Goal: Information Seeking & Learning: Learn about a topic

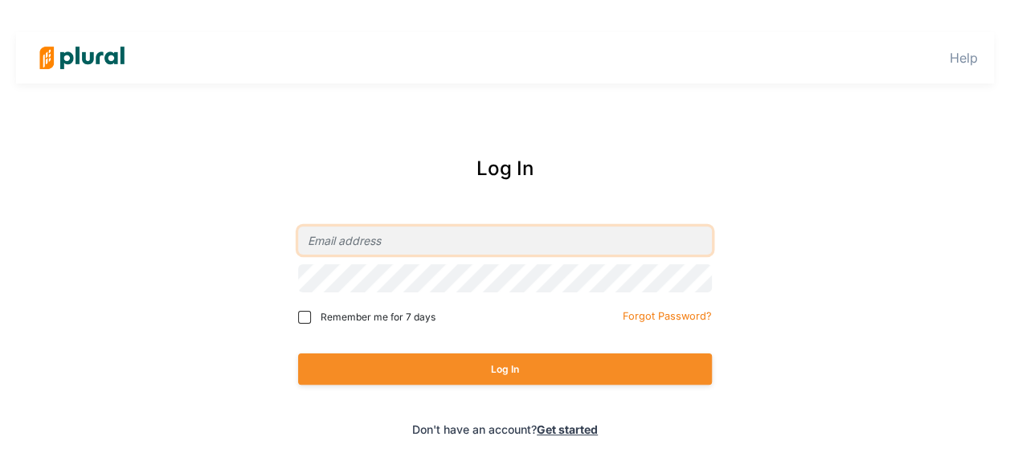
type input "[PERSON_NAME][EMAIL_ADDRESS][US_STATE][DOMAIN_NAME]"
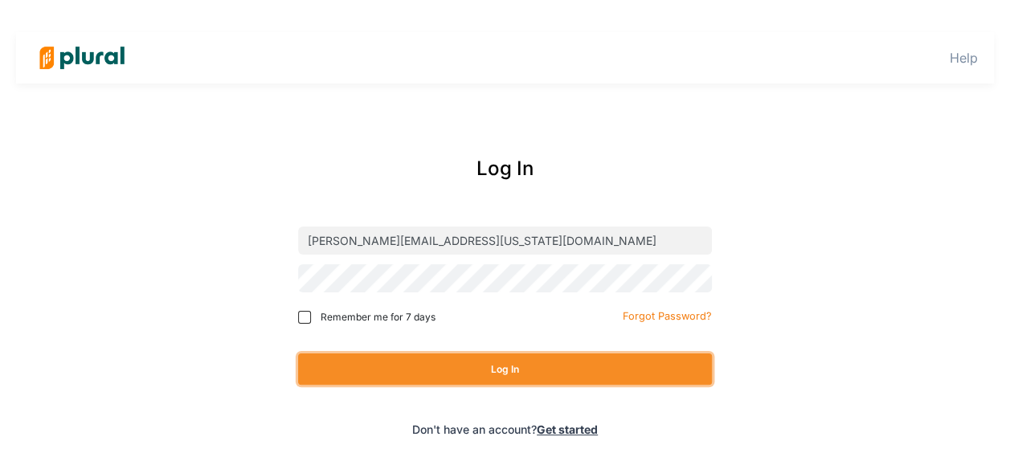
drag, startPoint x: 411, startPoint y: 367, endPoint x: 288, endPoint y: 360, distance: 122.3
click at [289, 361] on div "Log In [PERSON_NAME][EMAIL_ADDRESS][US_STATE][DOMAIN_NAME] Remember me for 7 da…" at bounding box center [505, 296] width 648 height 316
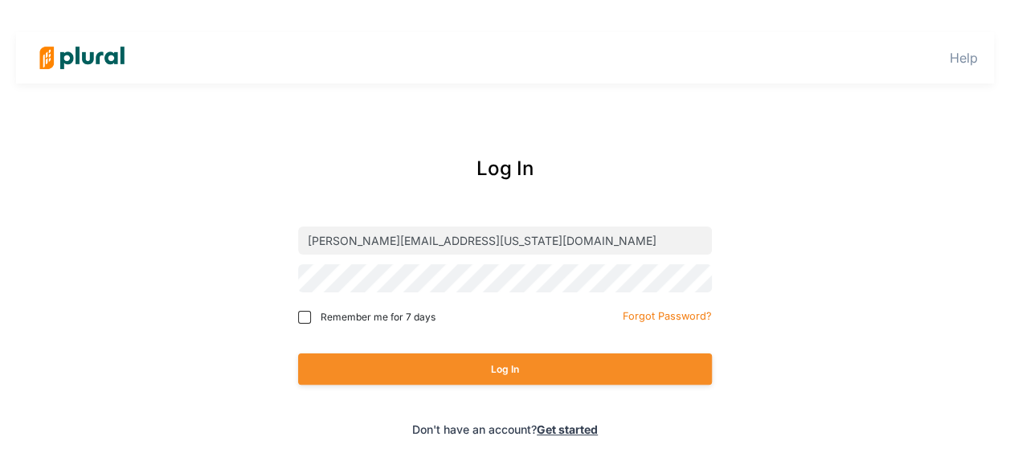
click at [309, 323] on label "Remember me for 7 days" at bounding box center [408, 317] width 221 height 14
click at [309, 323] on input "Remember me for 7 days" at bounding box center [304, 317] width 13 height 13
checkbox input "true"
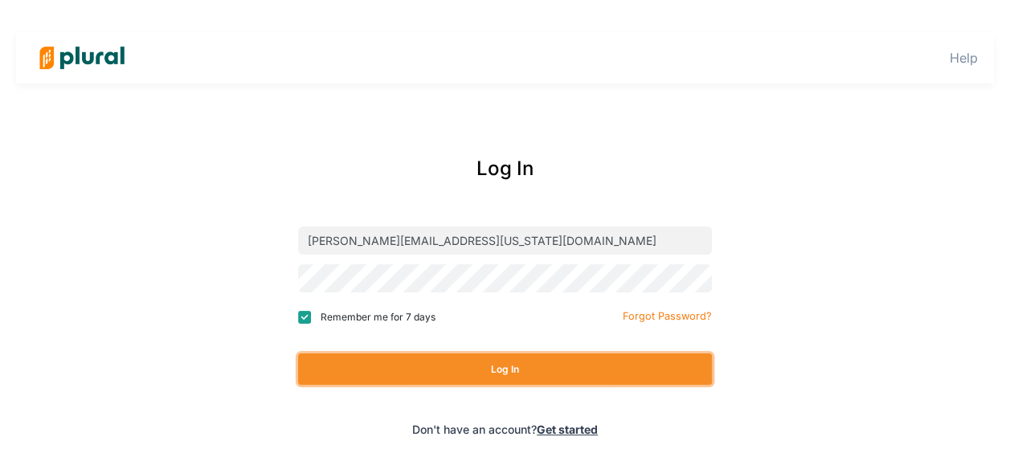
click at [399, 378] on button "Log In" at bounding box center [505, 369] width 414 height 31
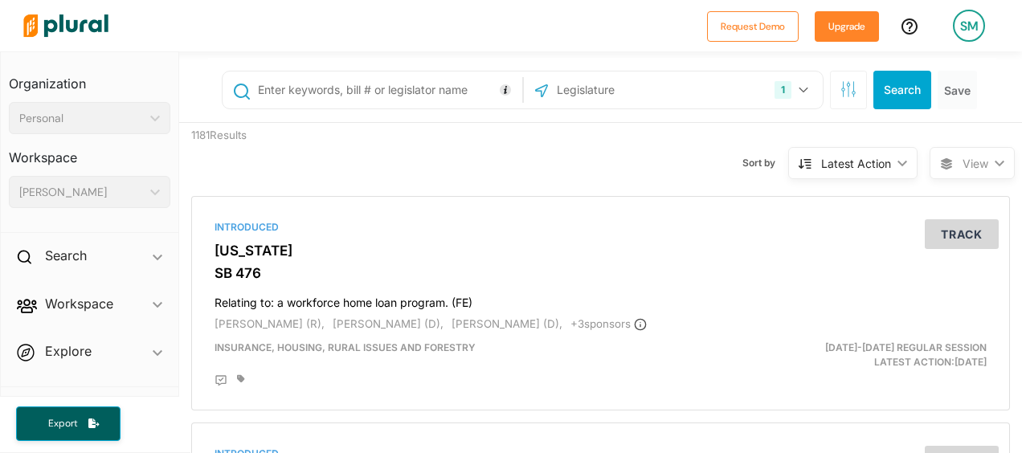
click at [370, 84] on input "text" at bounding box center [386, 90] width 261 height 31
type input "AB182"
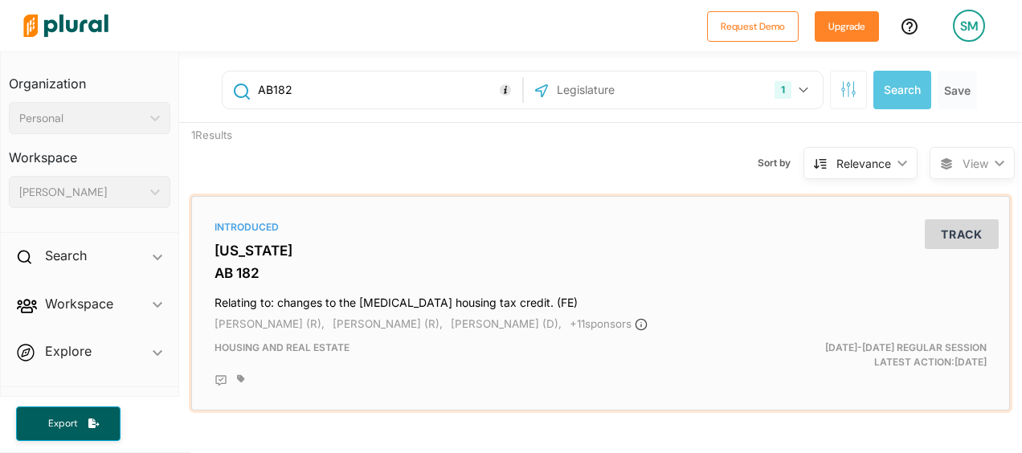
click at [308, 249] on h3 "[US_STATE]" at bounding box center [601, 251] width 772 height 16
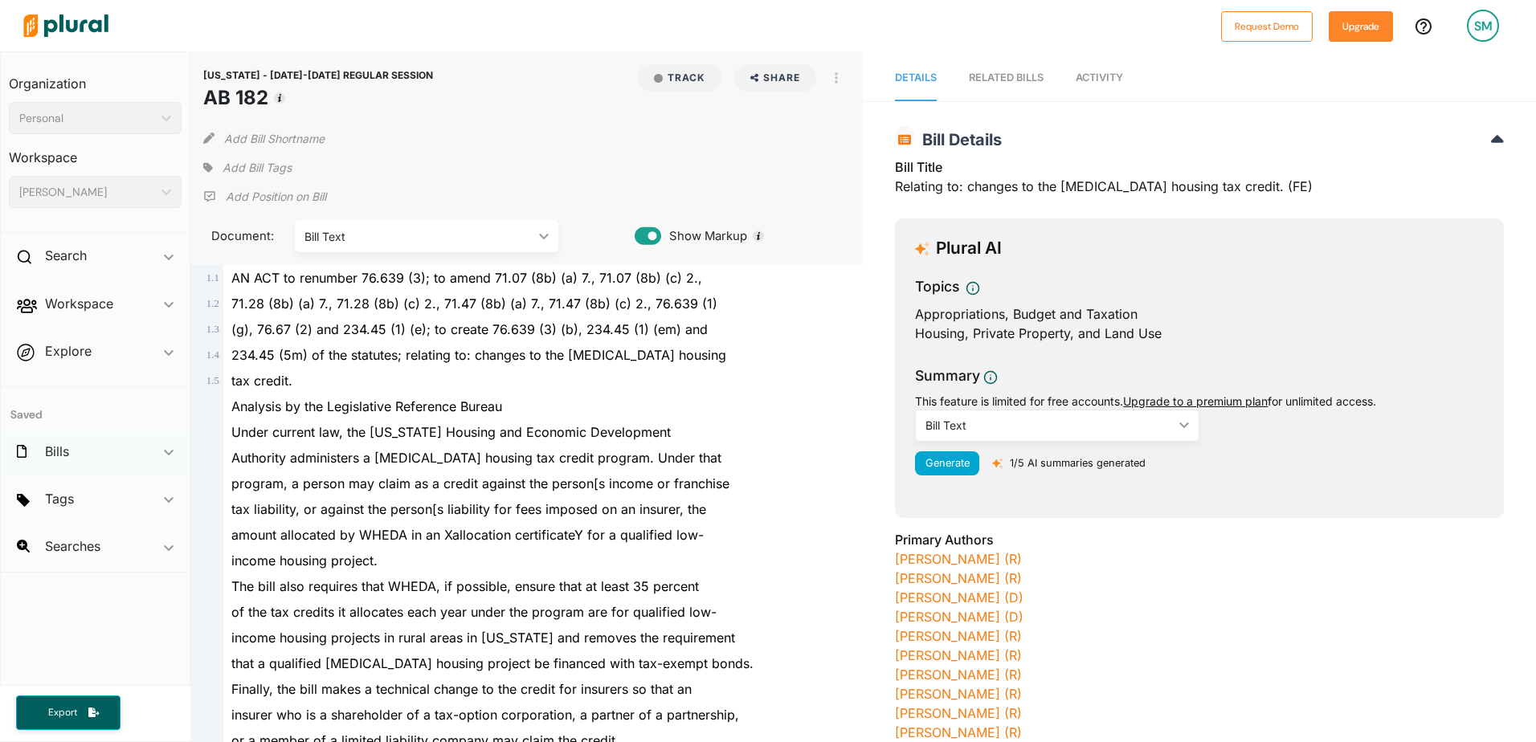
click at [80, 452] on div "Bills ic_keyboard_arrow_down" at bounding box center [95, 454] width 189 height 43
click at [167, 255] on icon "ic_keyboard_arrow_down" at bounding box center [169, 257] width 10 height 7
click at [63, 294] on h4 "Bills" at bounding box center [99, 292] width 149 height 15
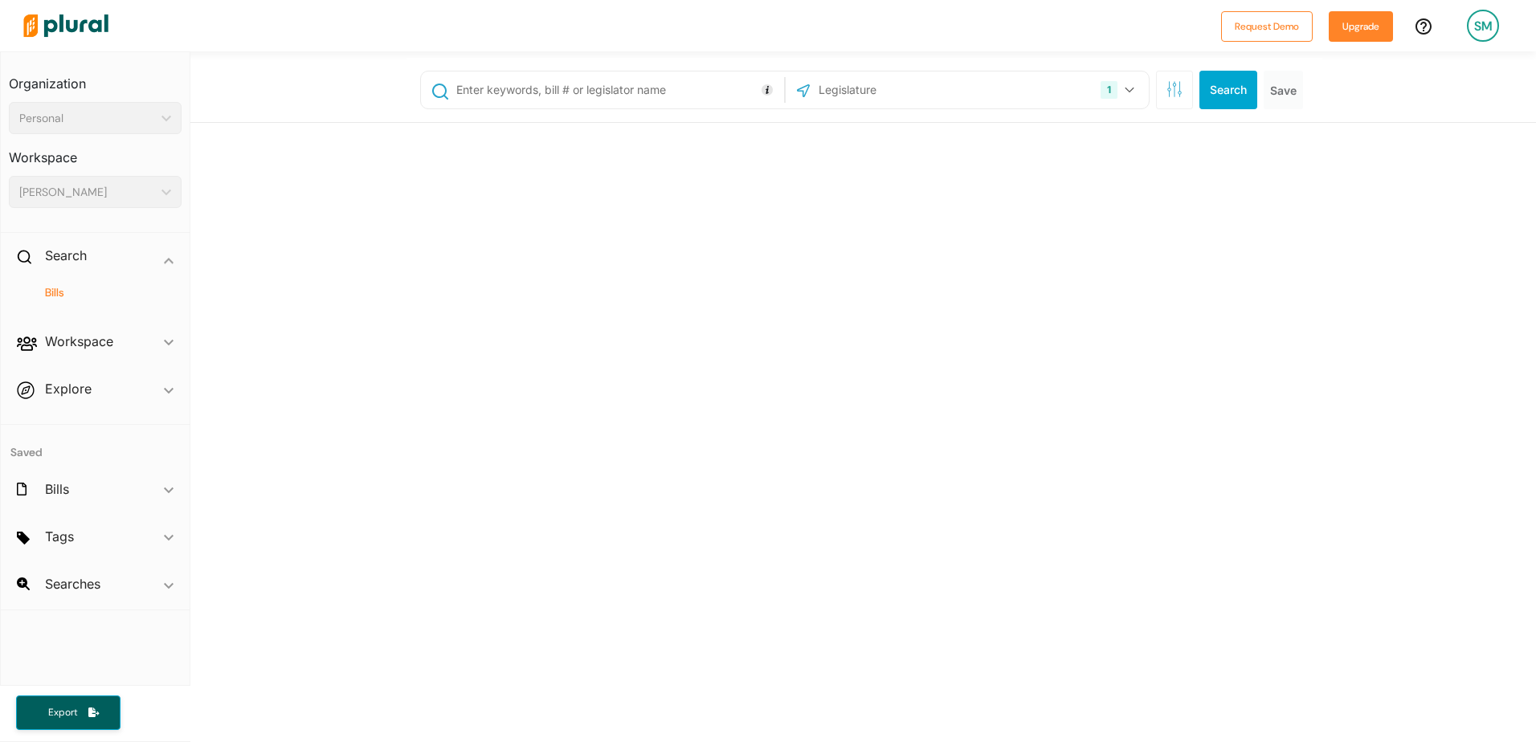
click at [606, 86] on input "text" at bounding box center [617, 90] width 325 height 31
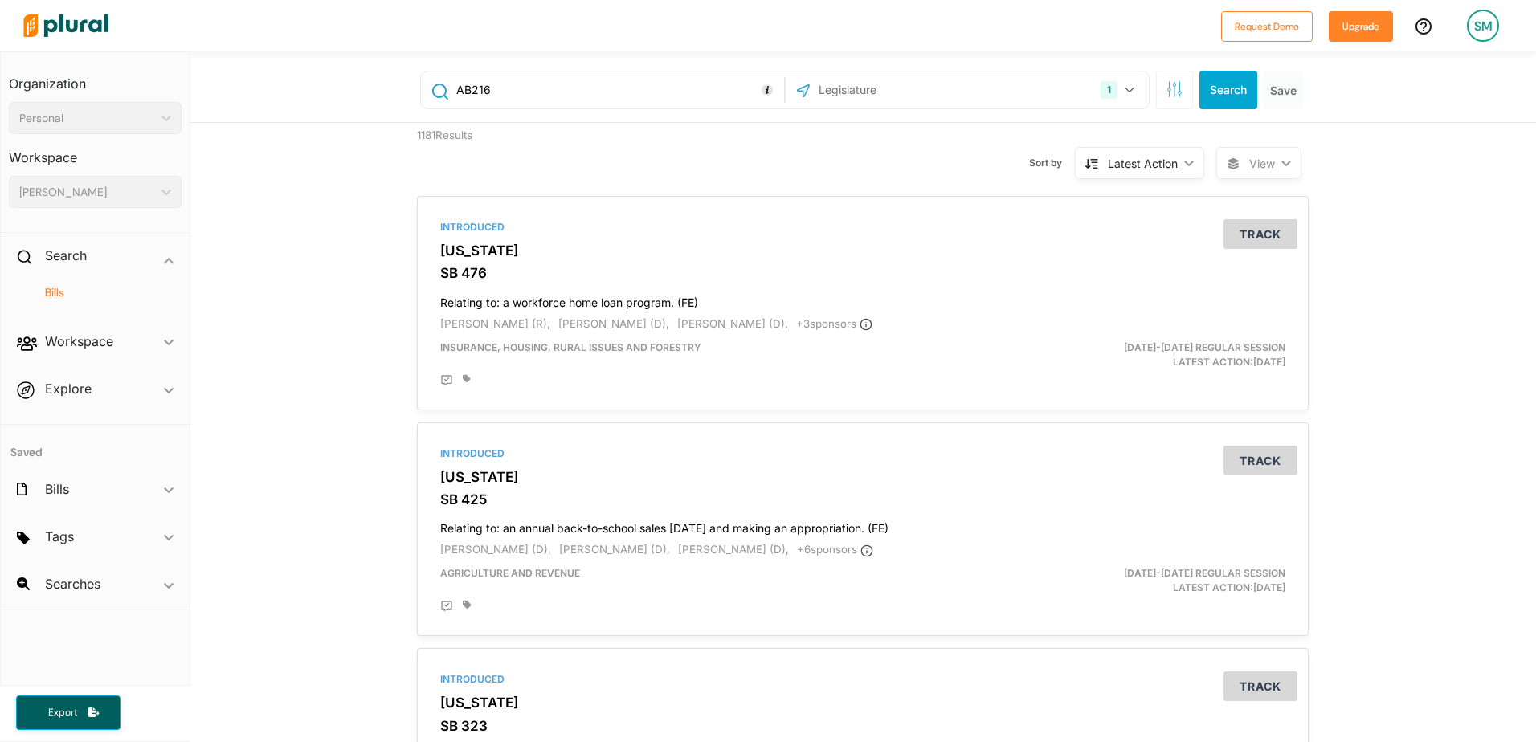
type input "AB216"
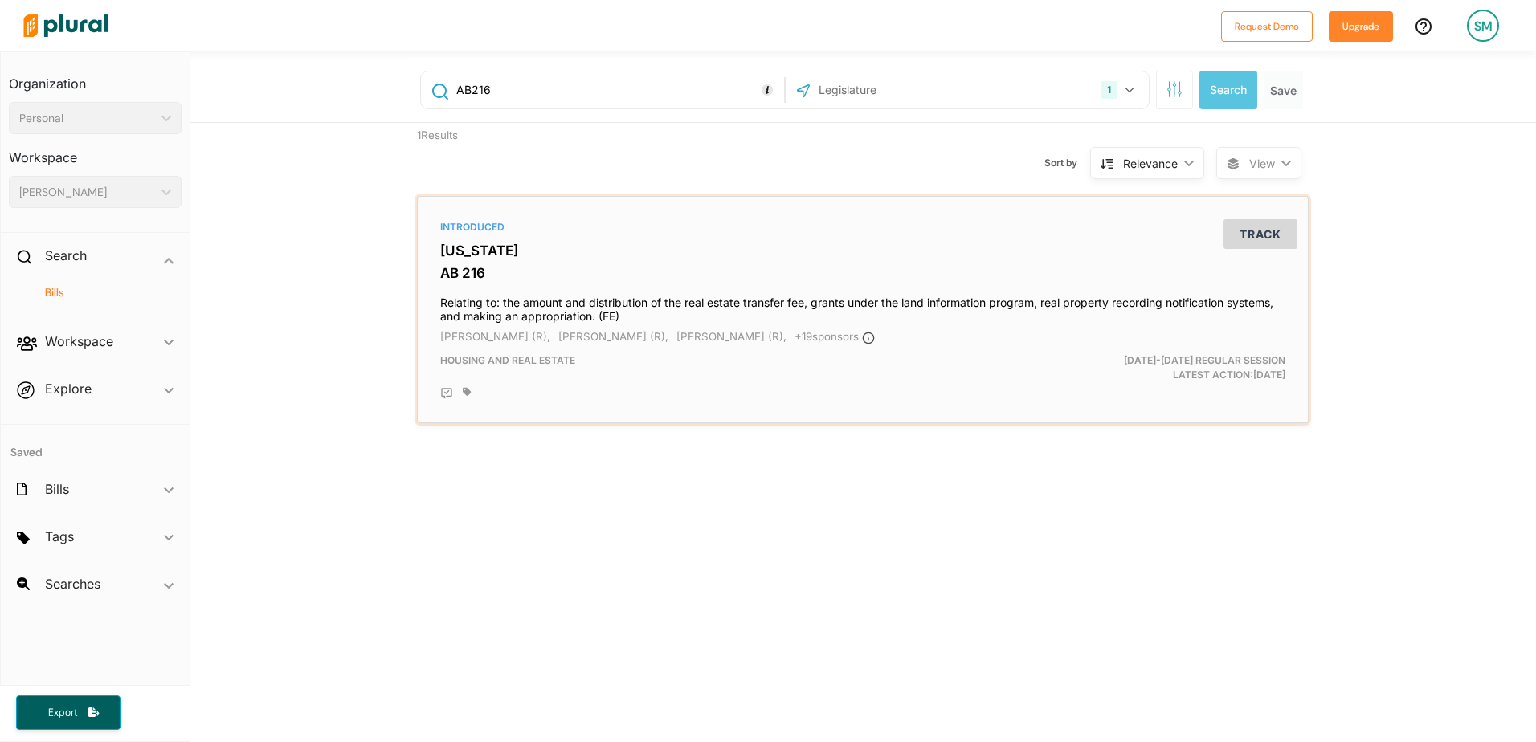
click at [493, 262] on div "Introduced [US_STATE] AB 216 Relating to: the amount and distribution of the re…" at bounding box center [862, 309] width 877 height 213
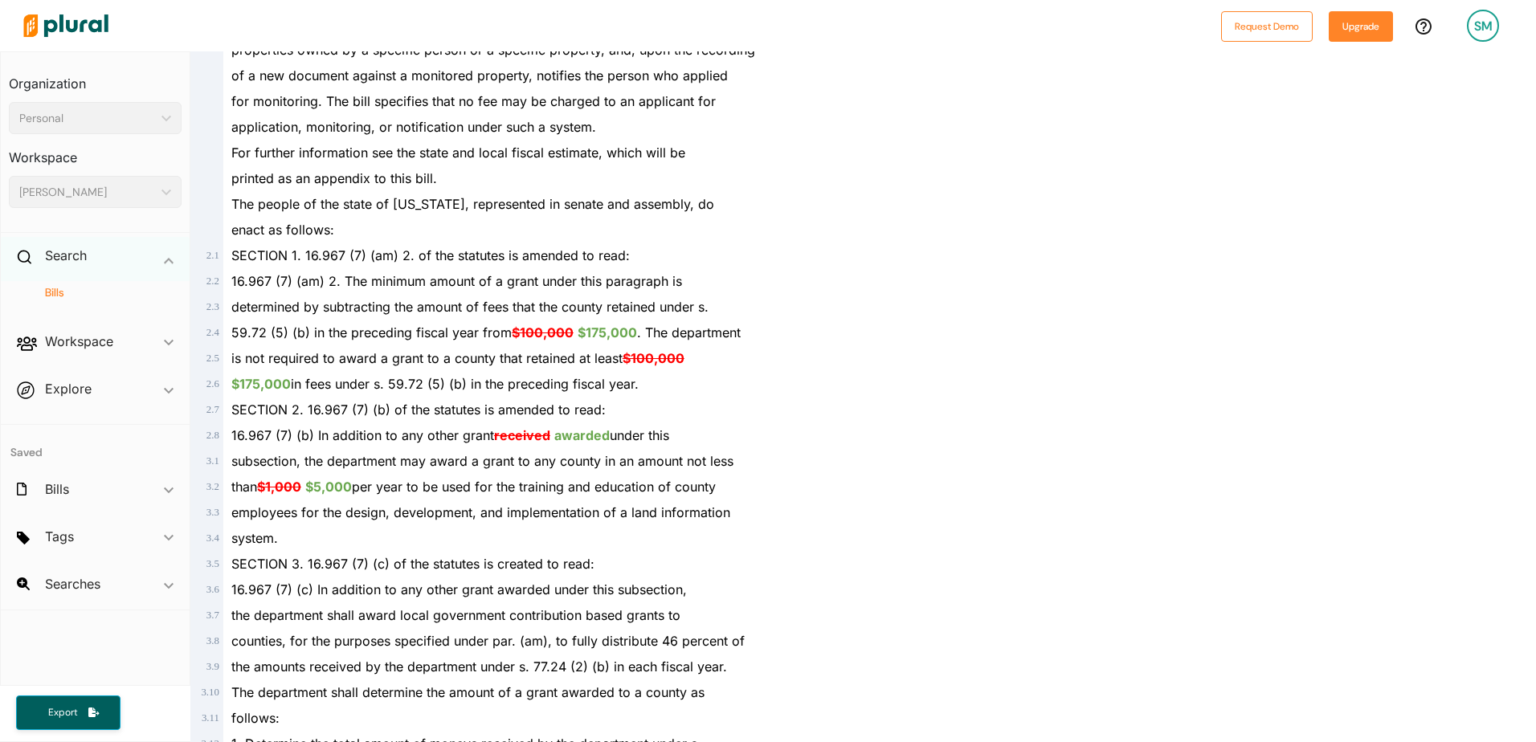
scroll to position [1205, 0]
click at [67, 18] on img at bounding box center [66, 26] width 112 height 56
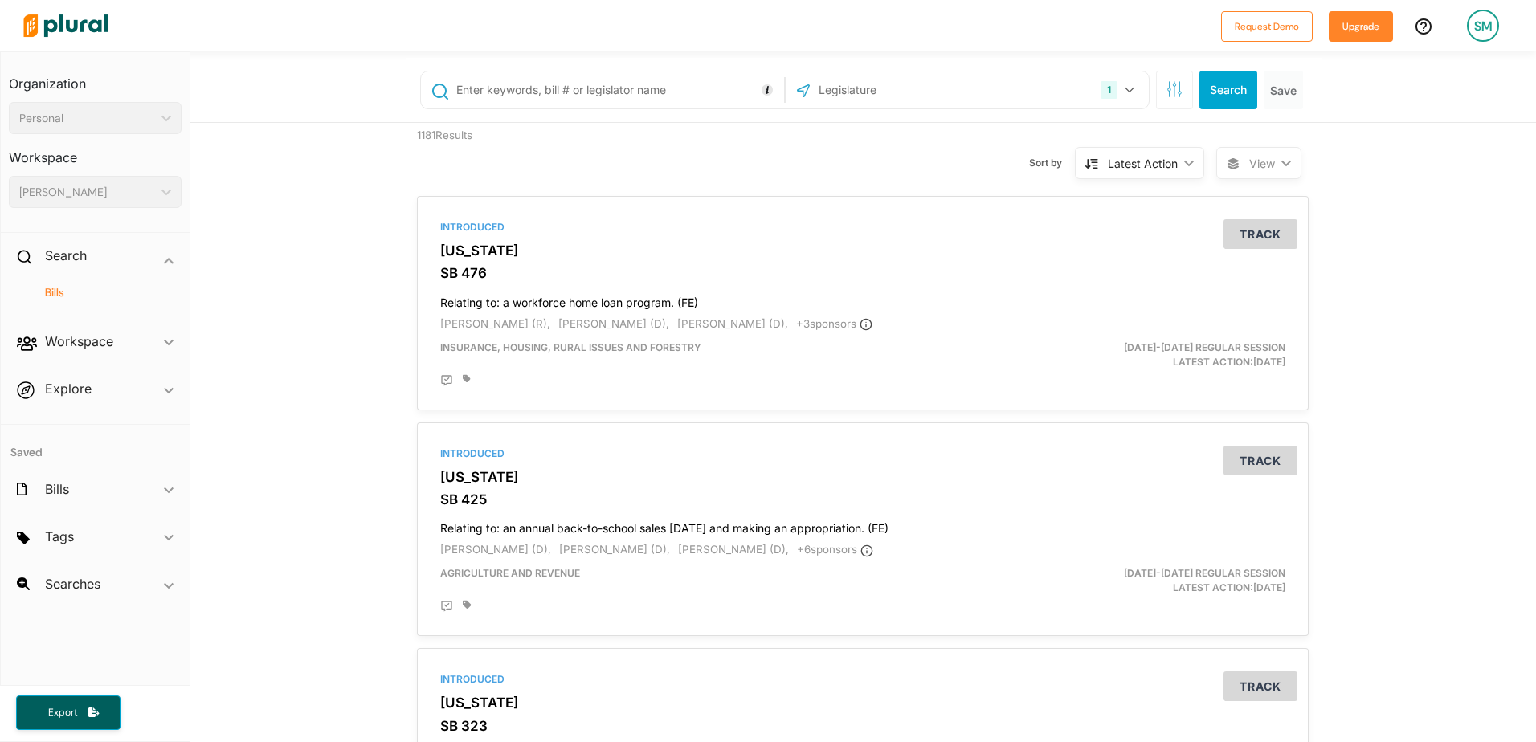
click at [587, 85] on input "text" at bounding box center [617, 90] width 325 height 31
type input "AB449"
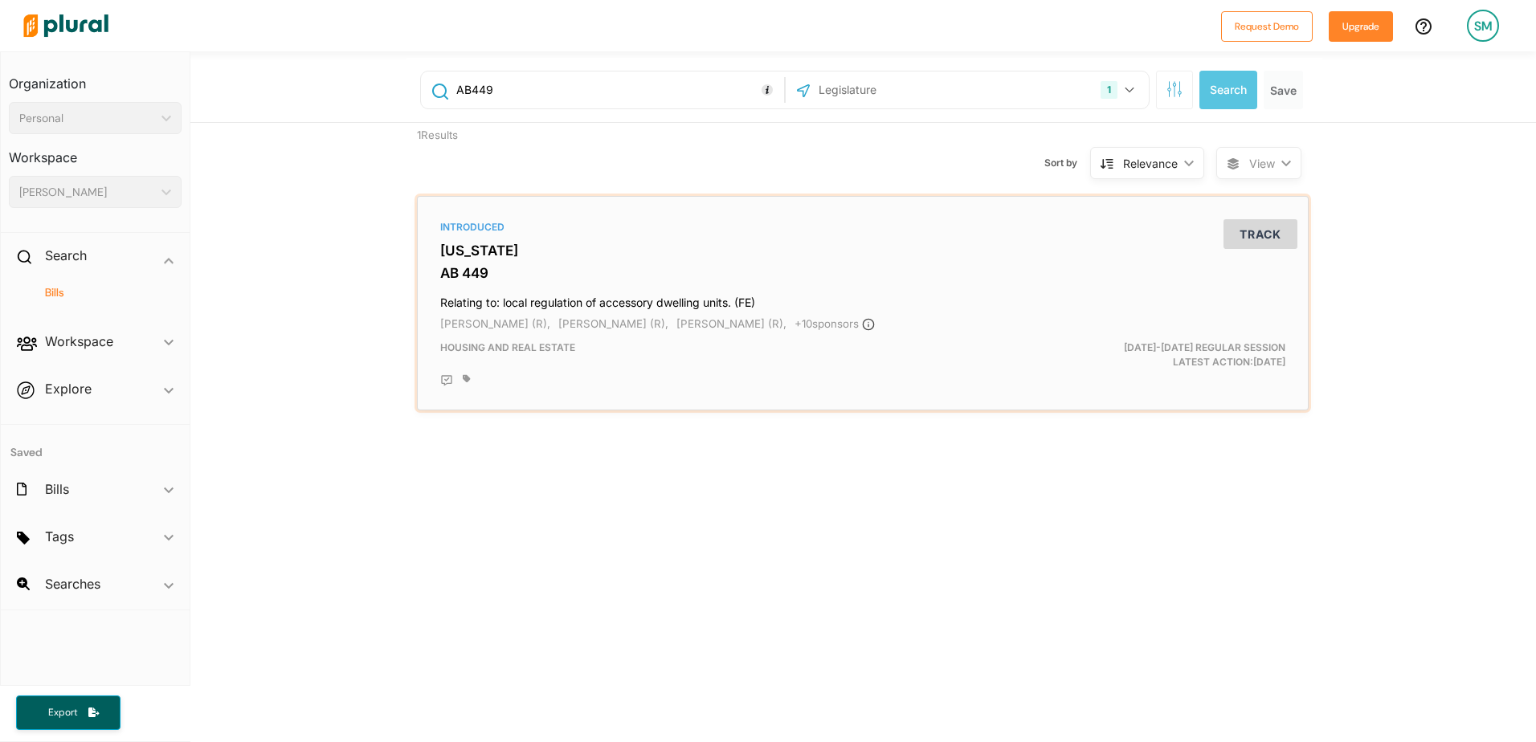
click at [531, 265] on h3 "AB 449" at bounding box center [862, 273] width 845 height 16
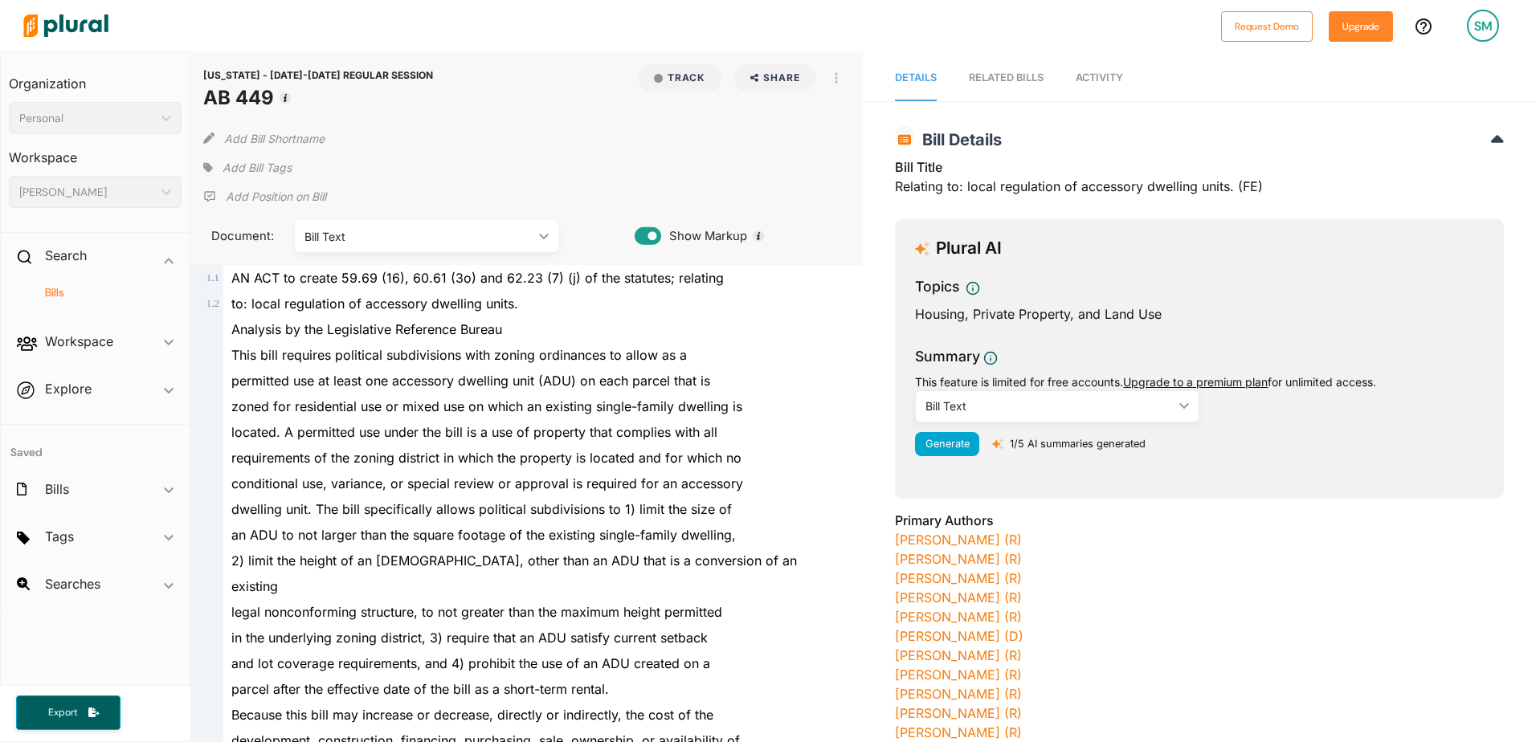
click at [653, 238] on icon at bounding box center [648, 236] width 27 height 18
click at [637, 236] on icon at bounding box center [648, 236] width 27 height 24
click at [542, 236] on polygon at bounding box center [544, 236] width 10 height 6
click at [542, 236] on icon "ic_keyboard_arrow_down" at bounding box center [541, 236] width 16 height 7
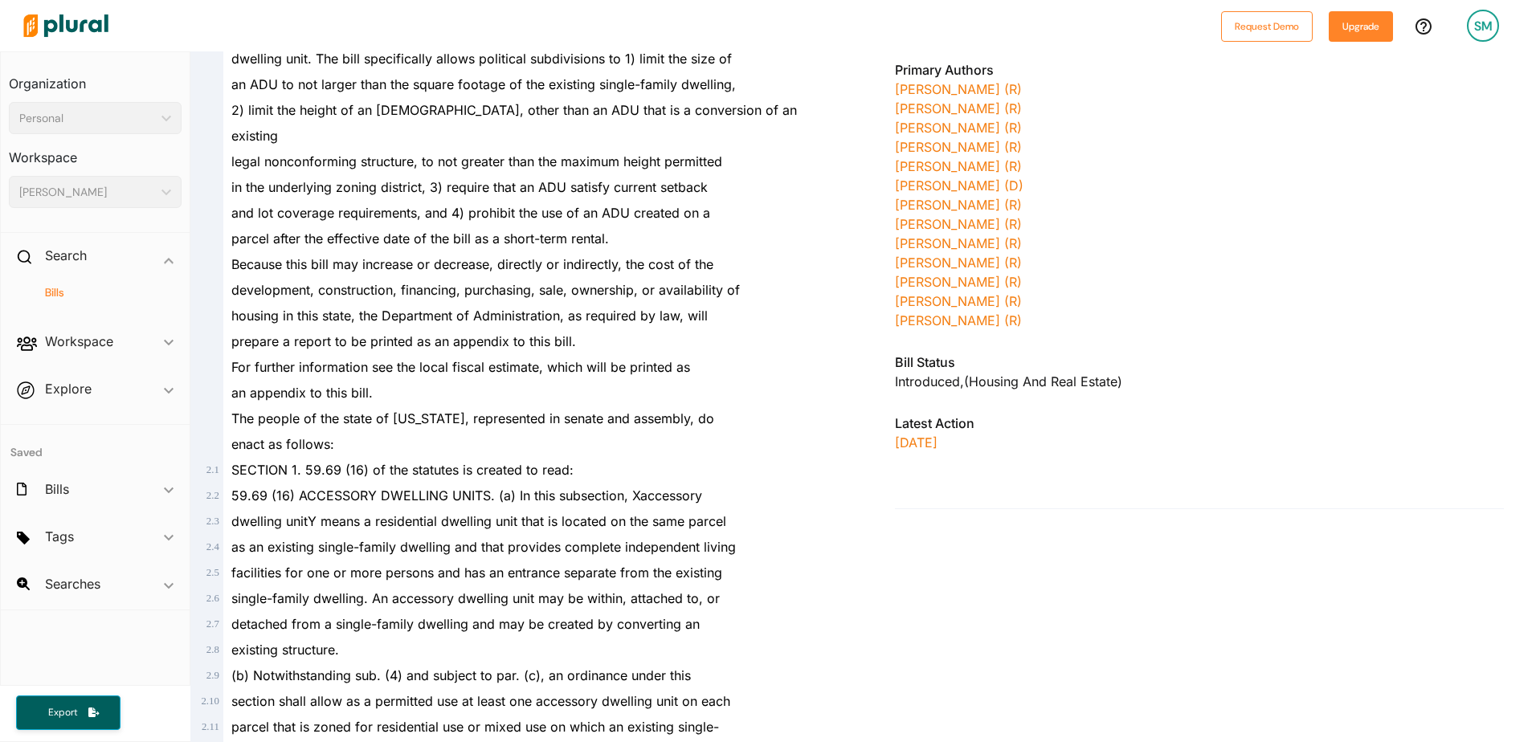
scroll to position [284, 0]
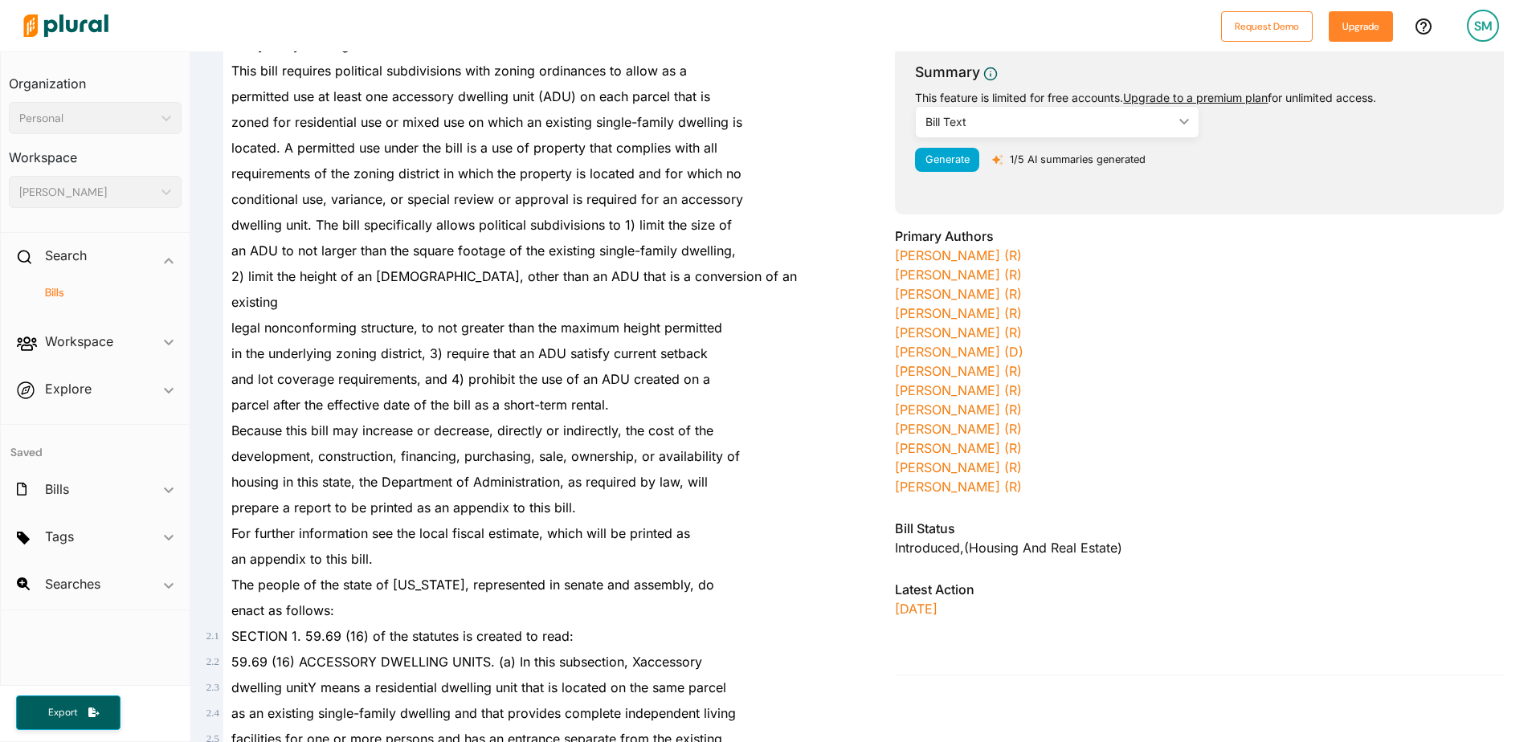
drag, startPoint x: 655, startPoint y: 446, endPoint x: 710, endPoint y: 595, distance: 159.4
click at [710, 452] on div "enact as follows:" at bounding box center [534, 611] width 622 height 26
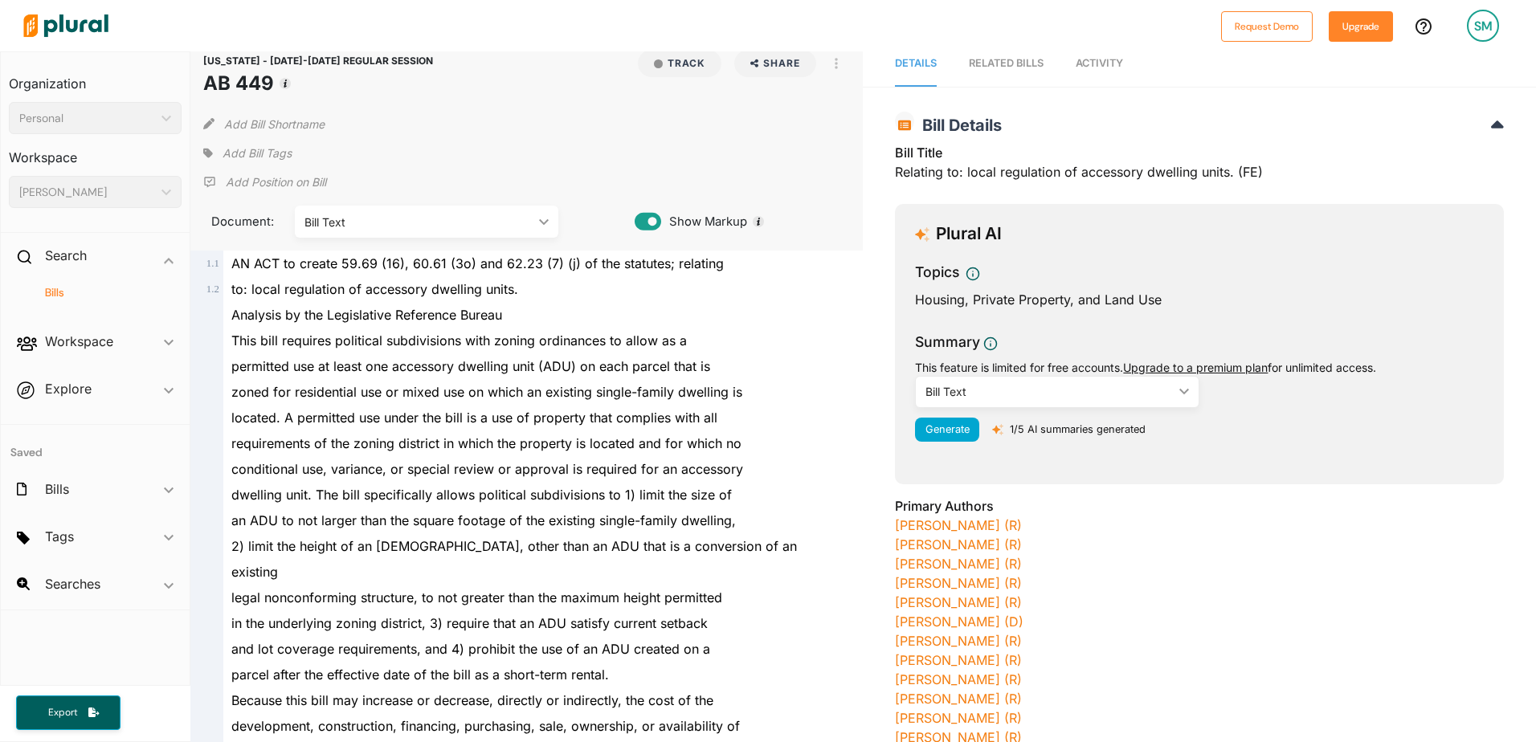
scroll to position [0, 0]
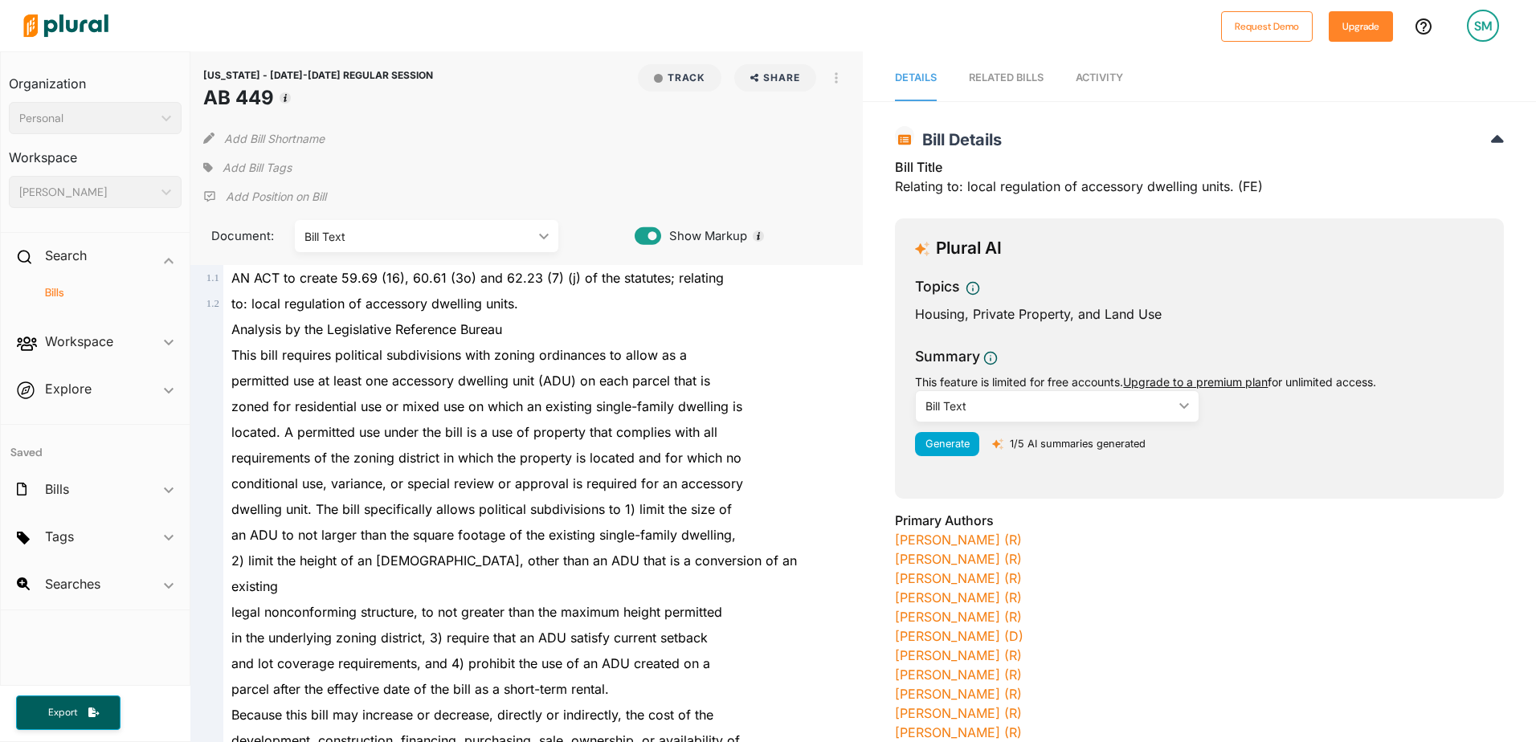
click at [1021, 412] on div "Bill Text ic_keyboard_arrow_down" at bounding box center [1057, 406] width 284 height 32
click at [816, 452] on div "requirements of the zoning district in which the property is located and for wh…" at bounding box center [534, 458] width 622 height 26
click at [1008, 77] on div "RELATED BILLS" at bounding box center [1006, 77] width 75 height 15
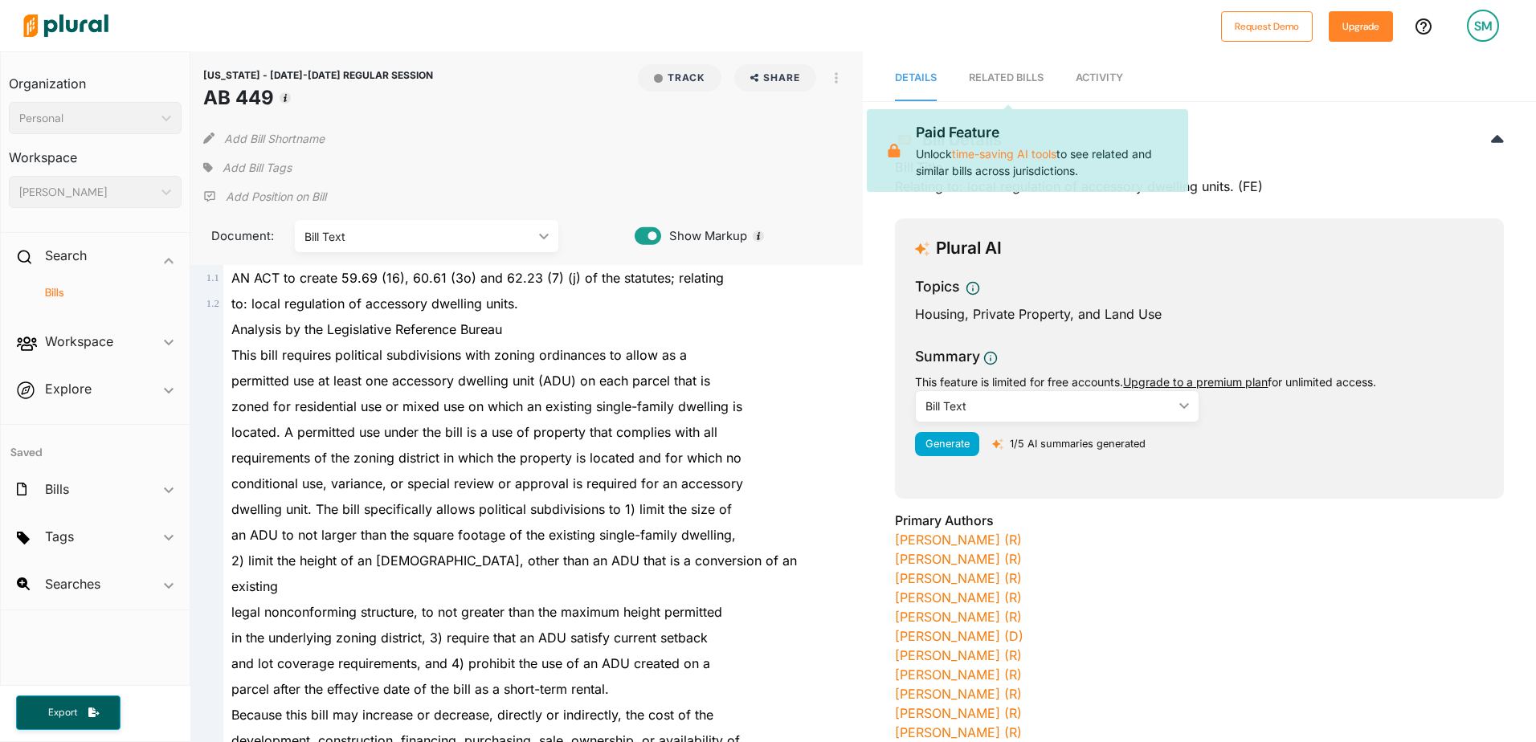
click at [1021, 72] on span "Activity" at bounding box center [1099, 78] width 47 height 12
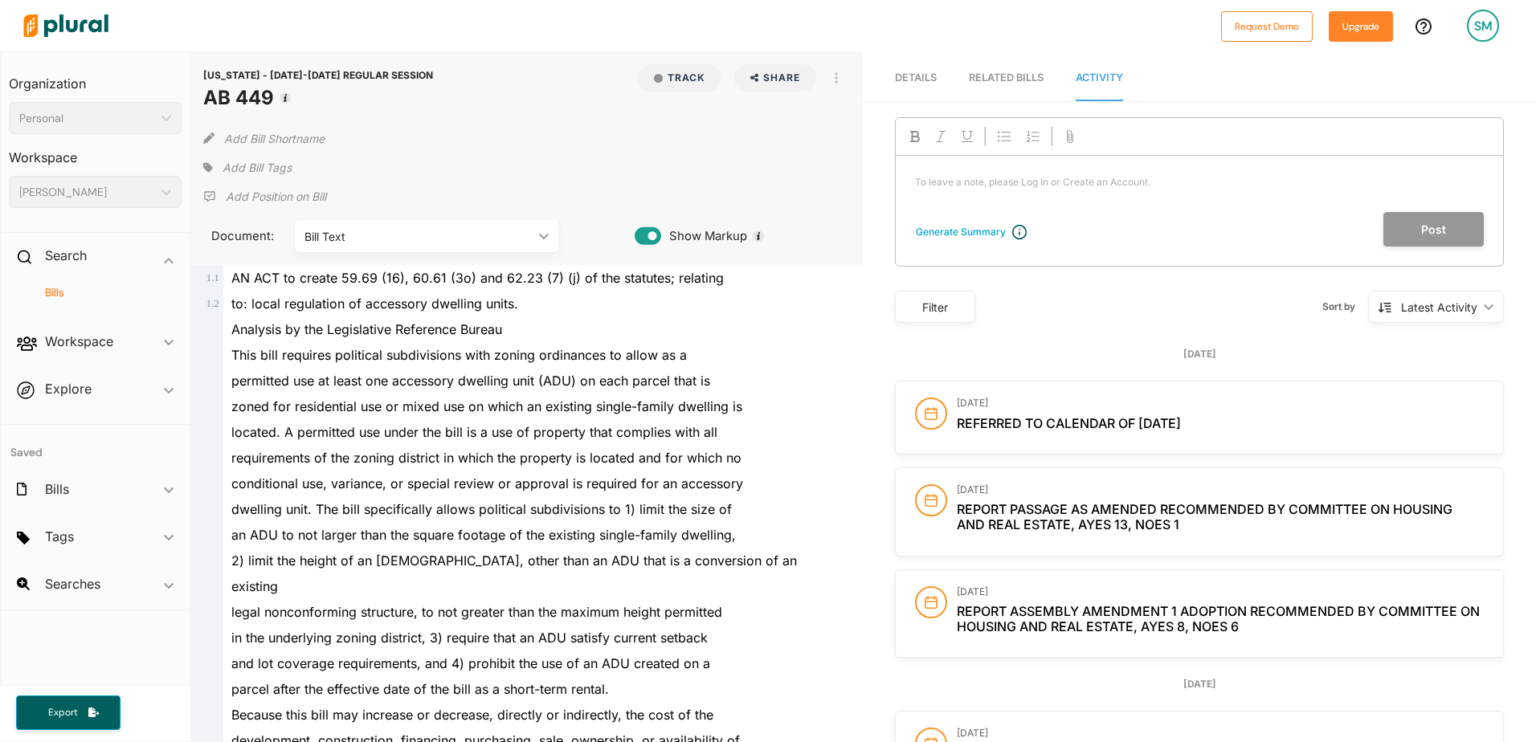
click at [906, 79] on span "Details" at bounding box center [916, 78] width 42 height 12
